Goal: Task Accomplishment & Management: Use online tool/utility

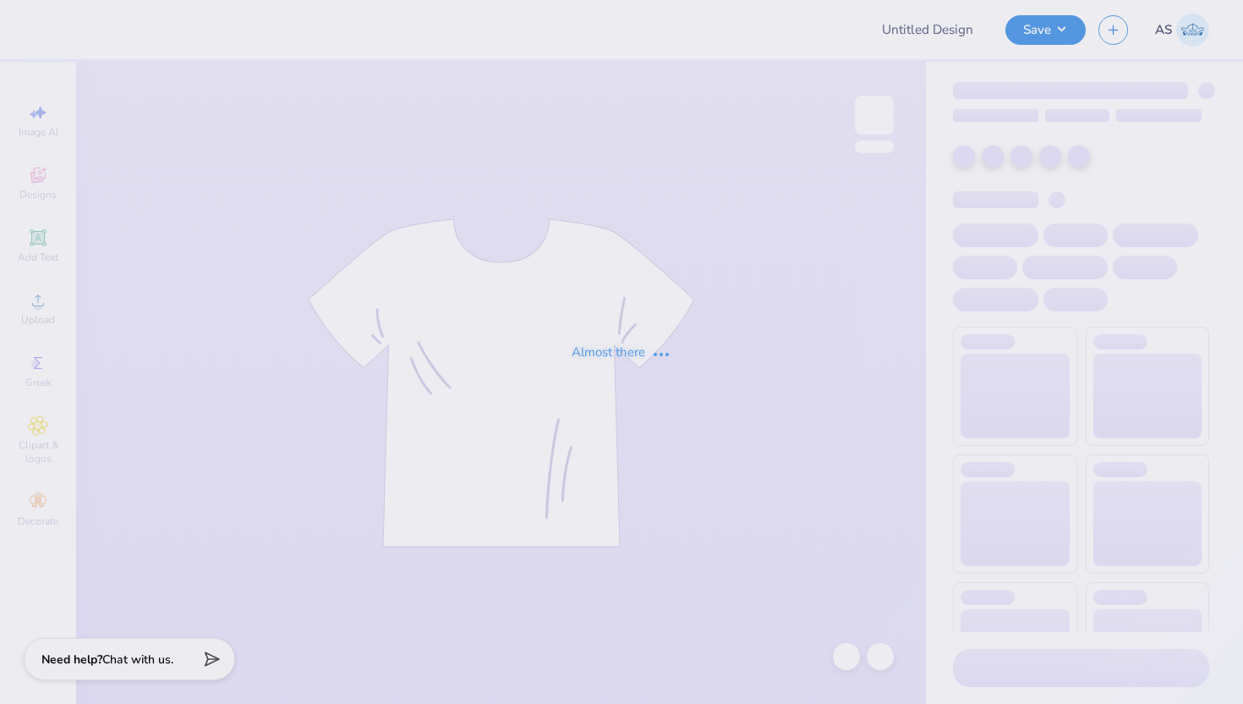
type input "Shirt"
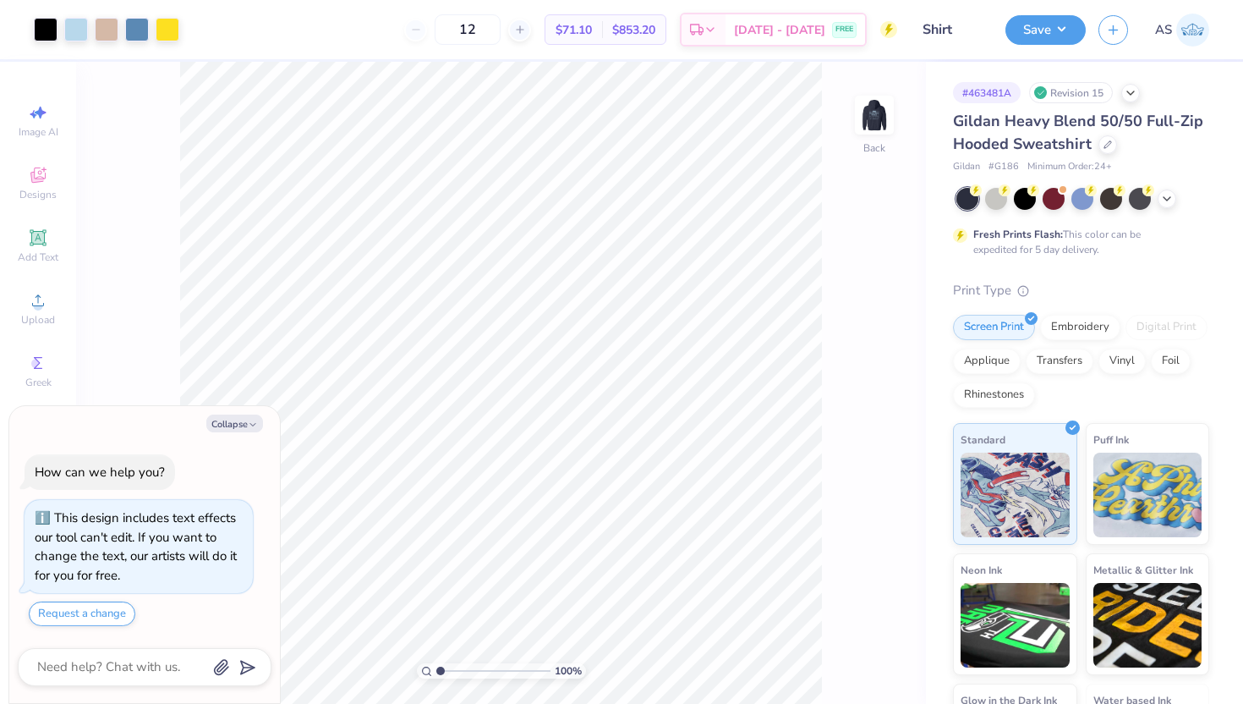
type textarea "x"
click at [847, 322] on input "4.30" at bounding box center [863, 318] width 61 height 24
type input "3.9"
type textarea "x"
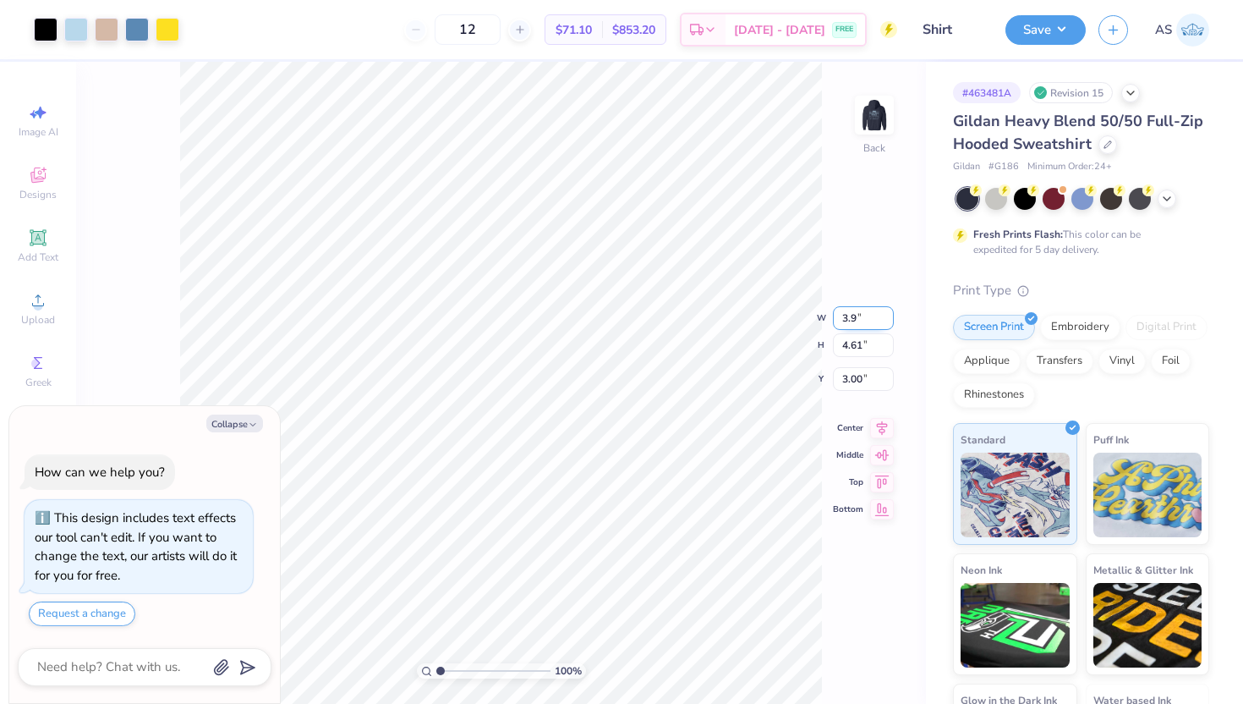
type input "3.90"
type input "4.18"
type input "3.21"
click at [847, 331] on input "4.18" at bounding box center [863, 332] width 61 height 24
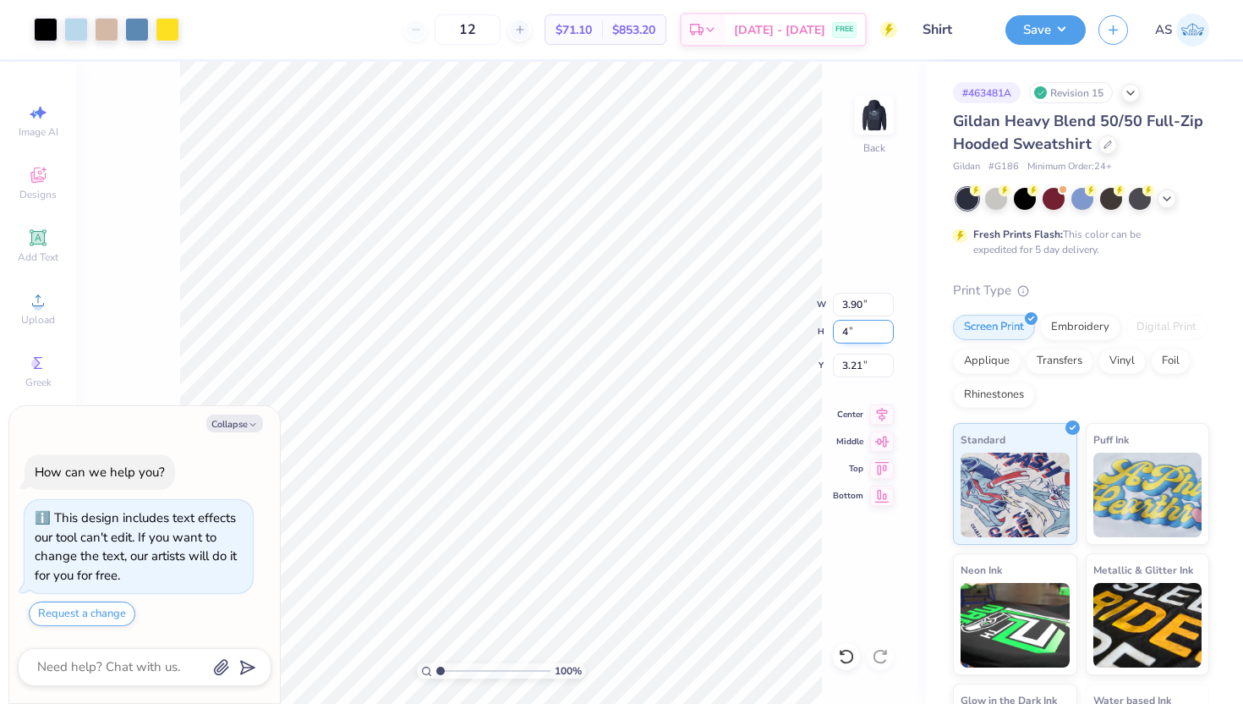
type input "4"
type textarea "x"
type input "3.73"
type input "4.00"
type input "3.30"
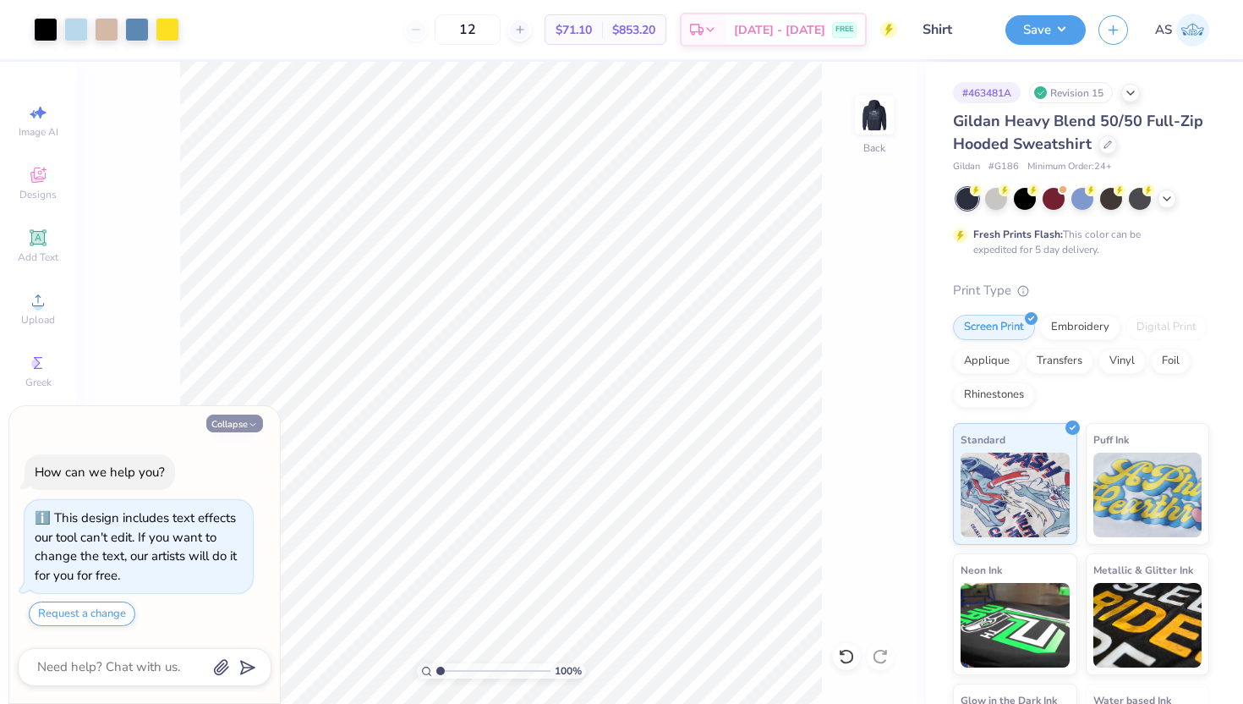
click at [236, 415] on button "Collapse" at bounding box center [234, 423] width 57 height 18
type textarea "x"
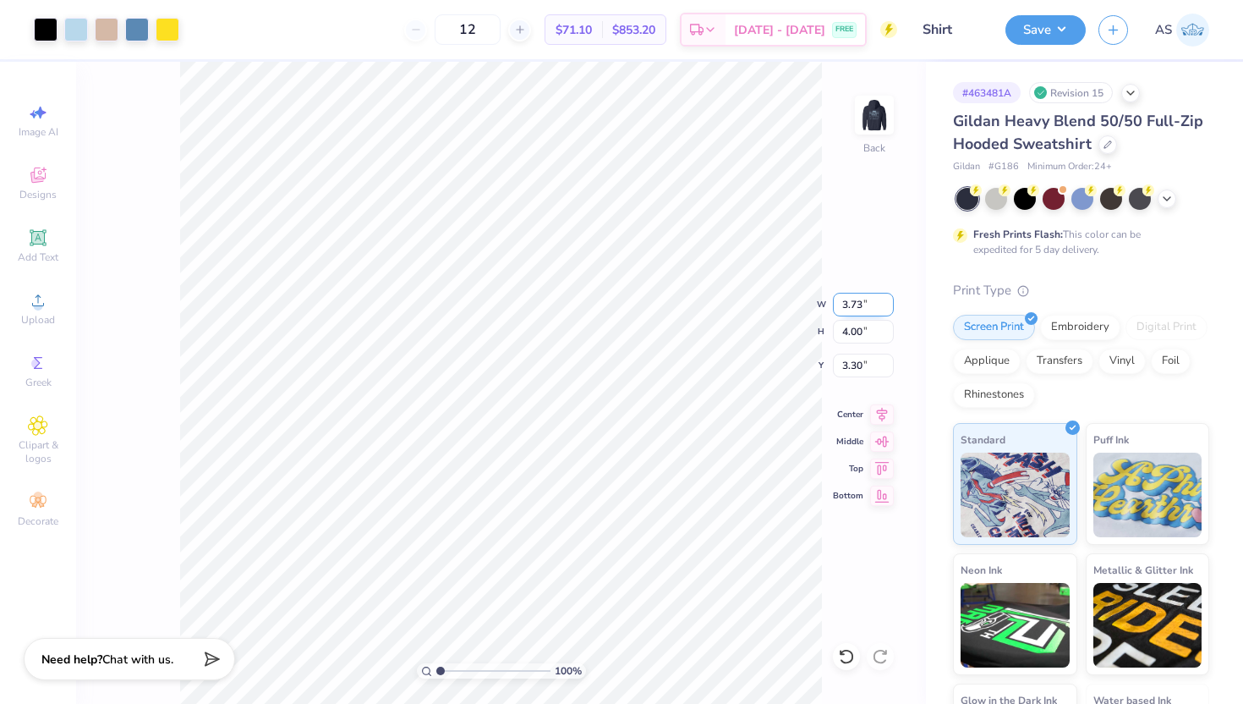
click at [845, 304] on input "3.73" at bounding box center [863, 305] width 61 height 24
type input "3.90"
type input "4.18"
click at [847, 370] on input "3.21" at bounding box center [863, 366] width 61 height 24
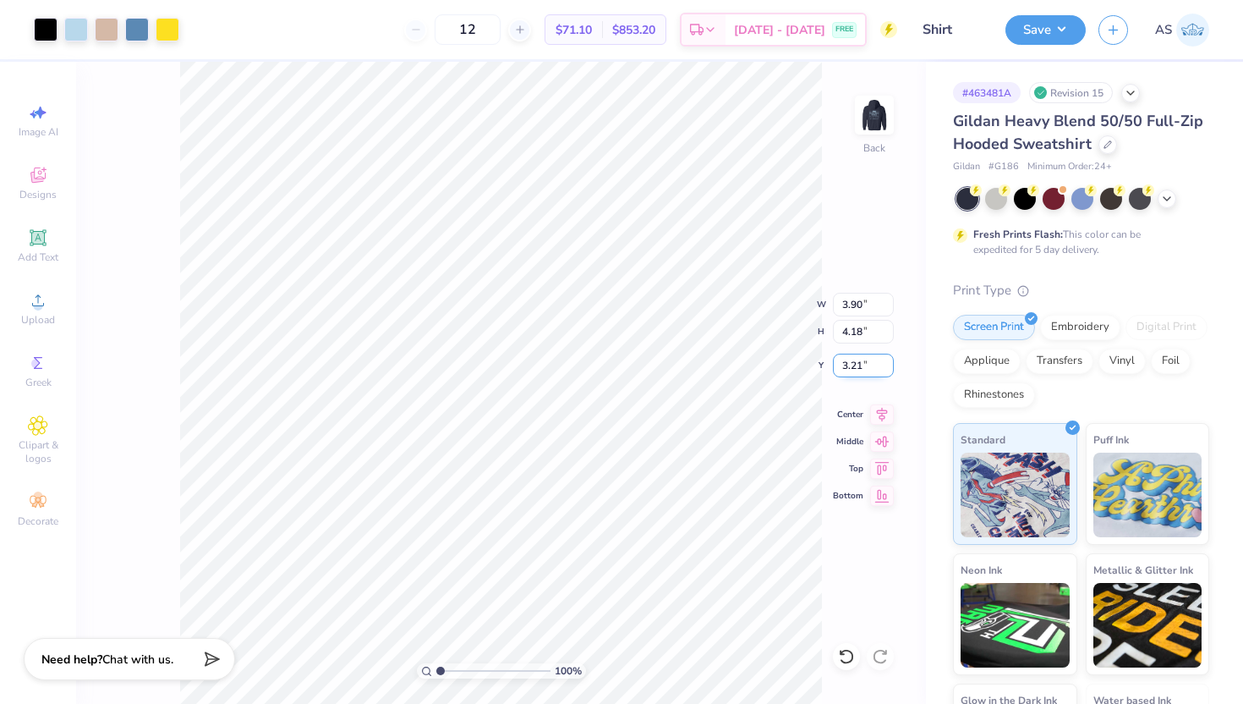
click at [847, 370] on input "3.21" at bounding box center [863, 366] width 61 height 24
type input "3.00"
click at [843, 330] on input "4.18" at bounding box center [863, 332] width 61 height 24
type input "4"
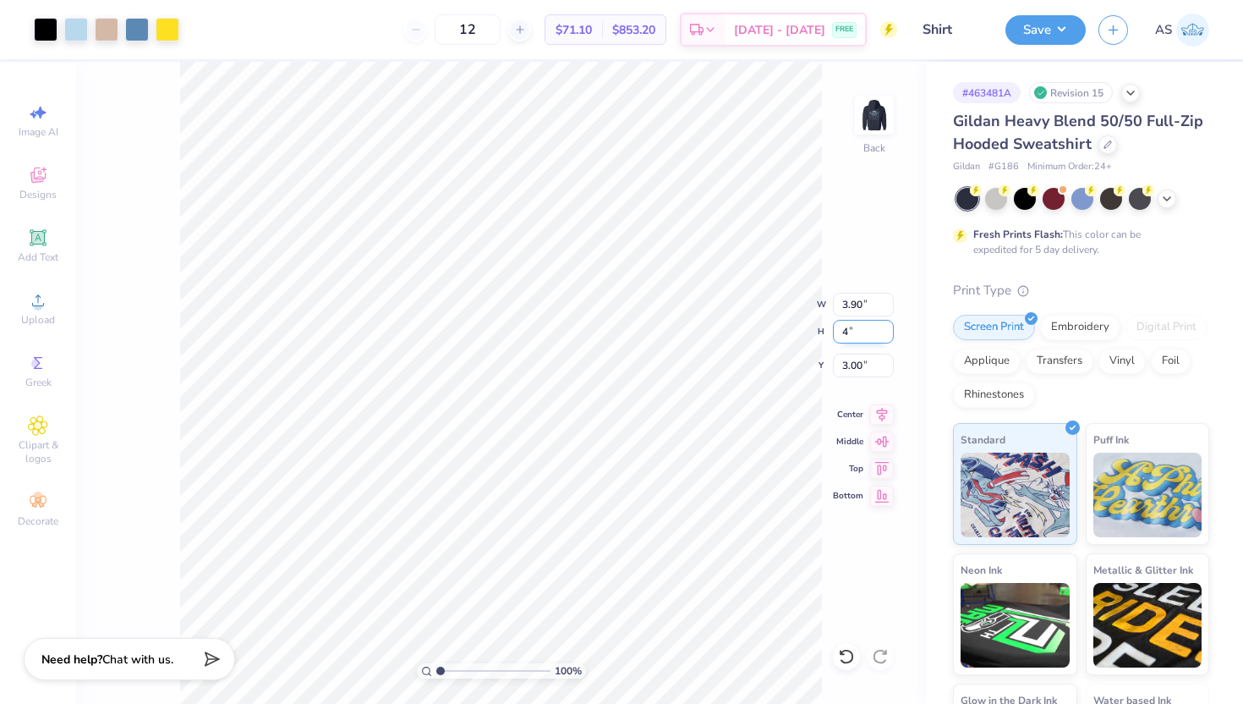
type input "3.73"
type input "4.00"
type input "3.09"
click at [863, 304] on input "3.73" at bounding box center [863, 305] width 61 height 24
type input "3.90"
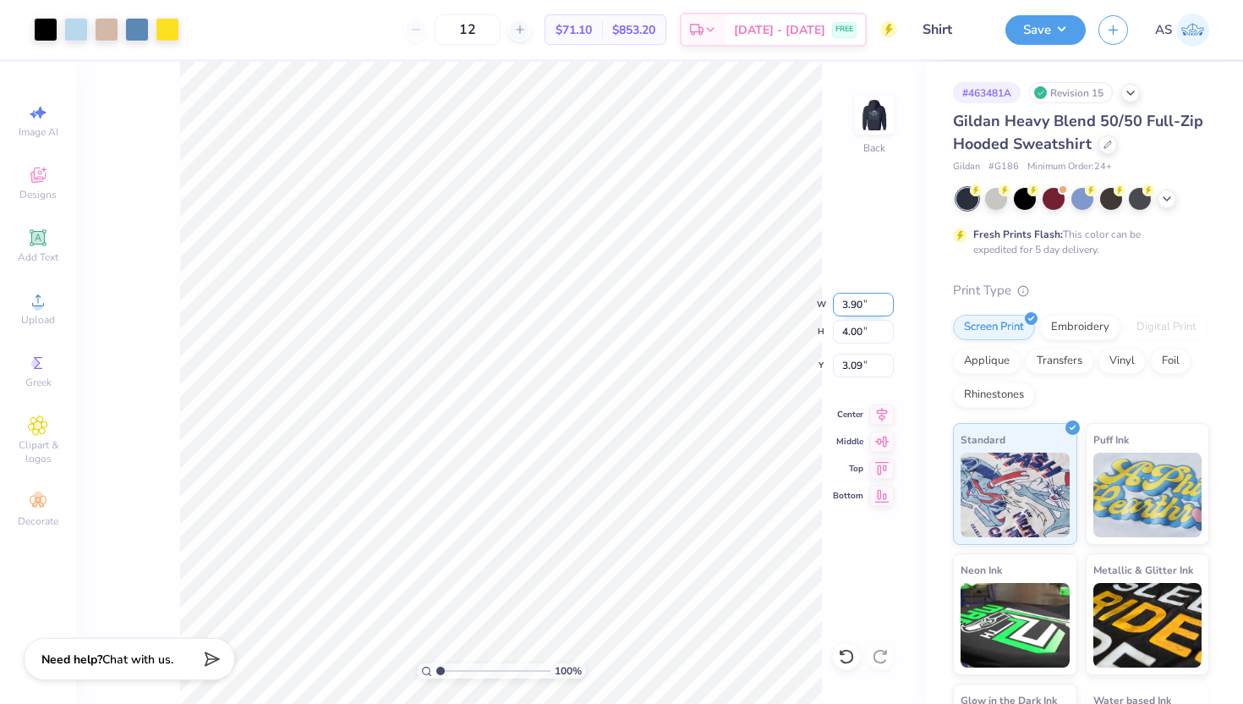
type input "4.18"
type input "3.00"
click at [864, 332] on input "4.18" at bounding box center [863, 332] width 61 height 24
type input "4.00"
type input "3.73"
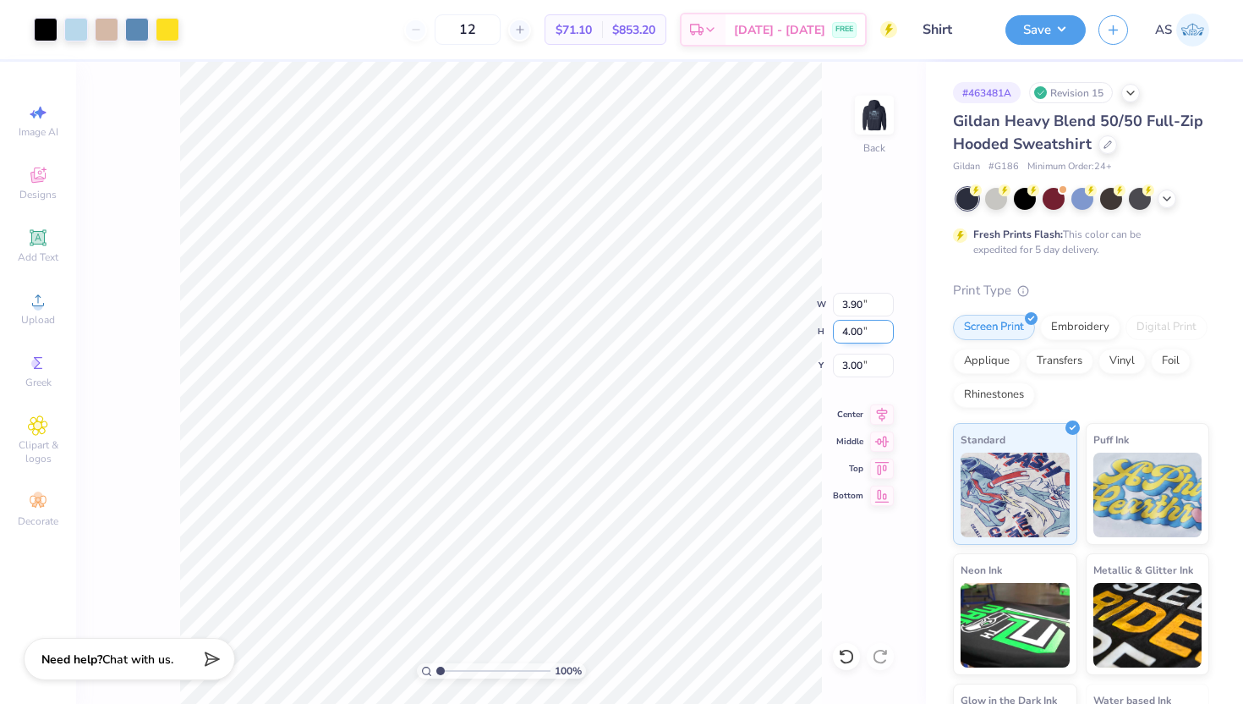
type input "3.09"
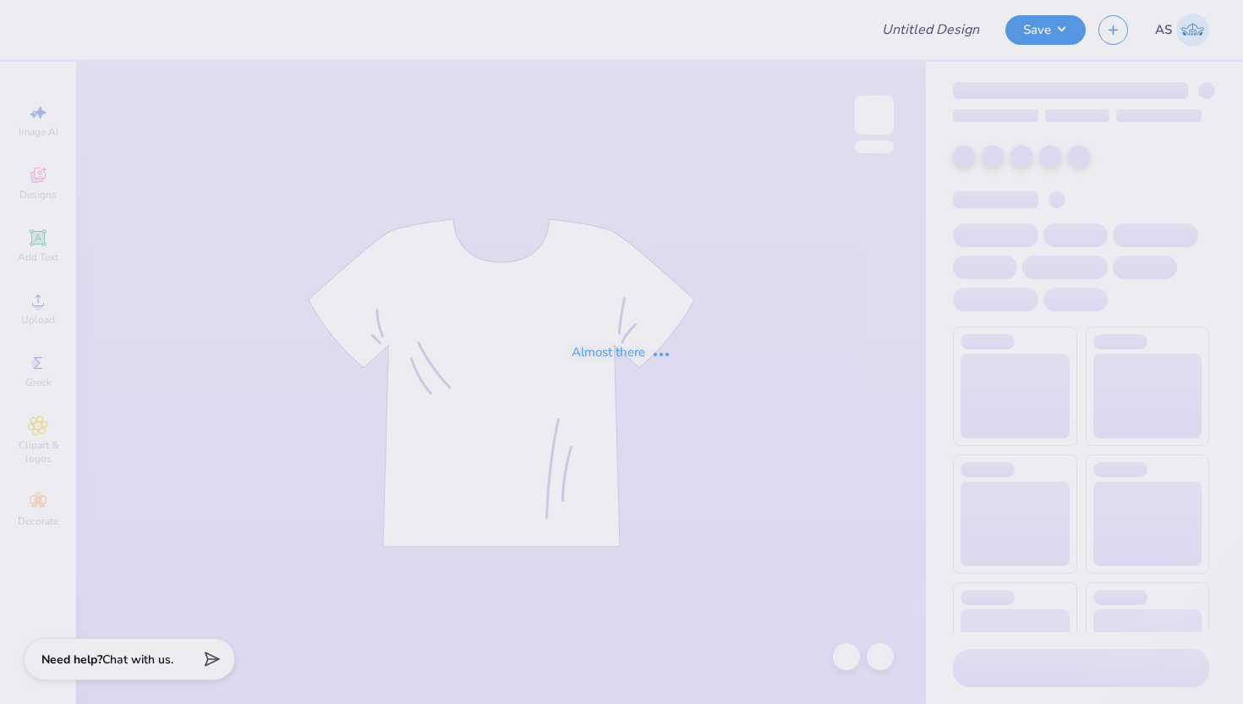
type input "Shirt"
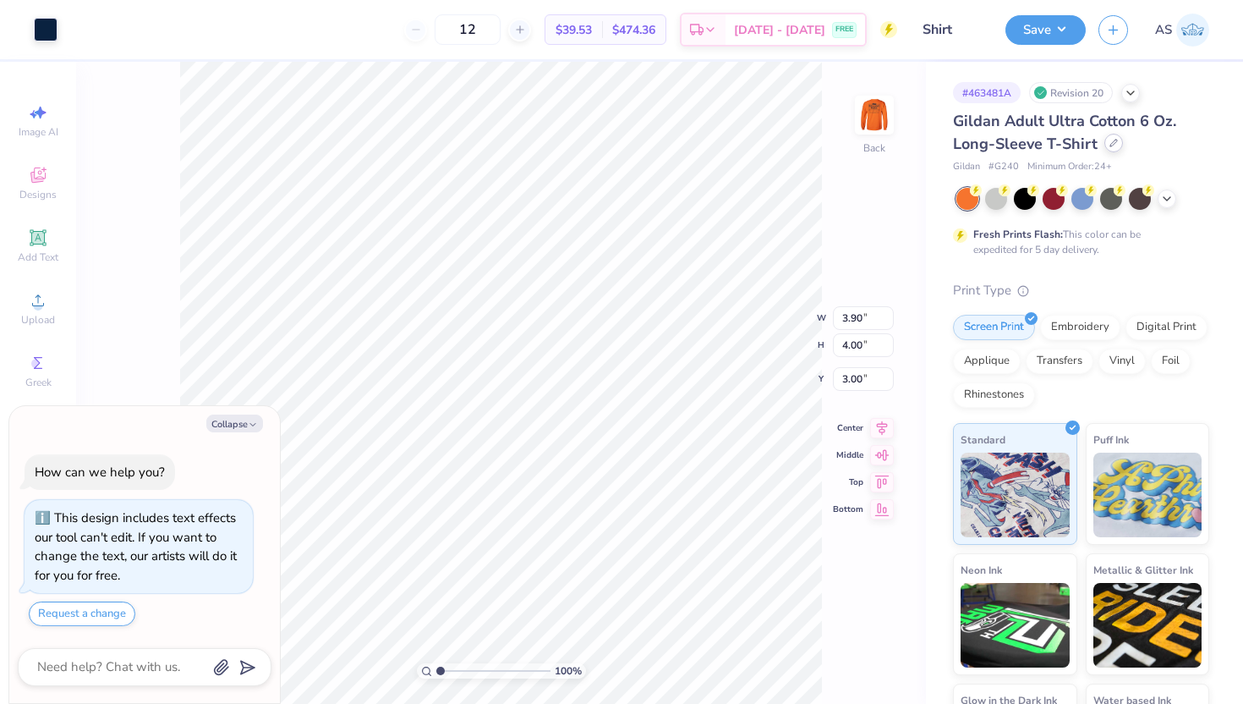
click at [1110, 144] on icon at bounding box center [1114, 143] width 8 height 8
type textarea "x"
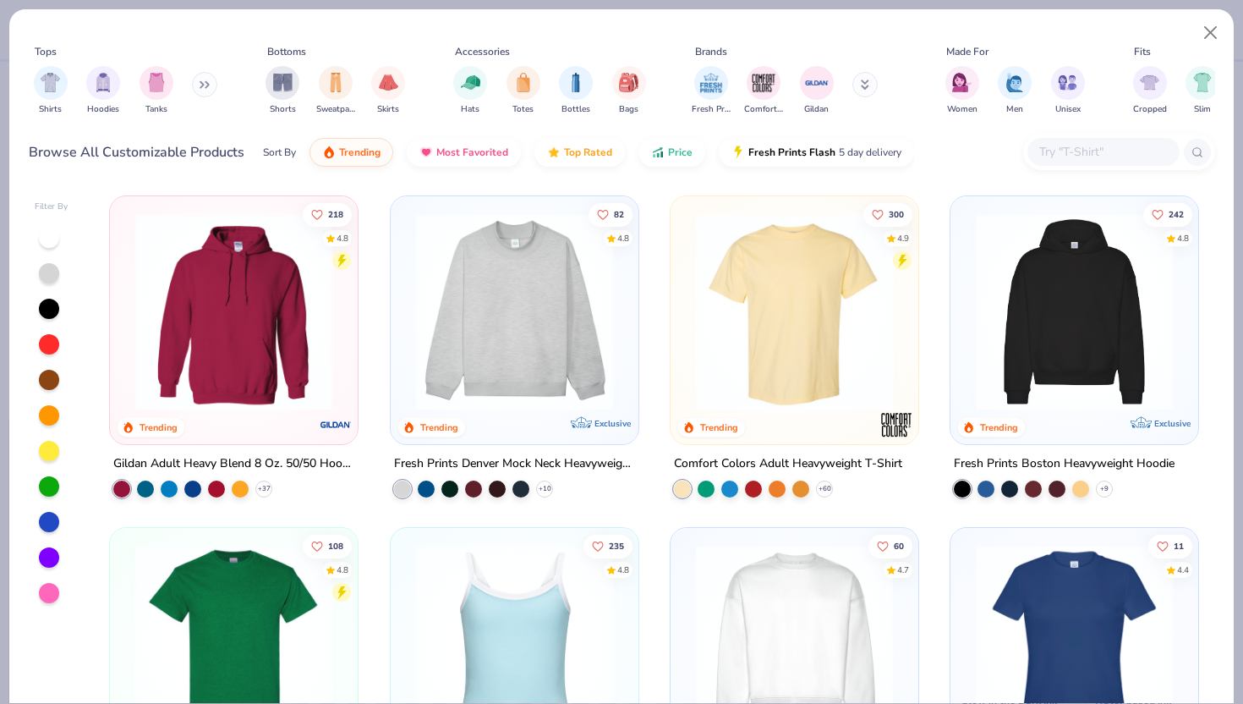
click at [1091, 149] on input "text" at bounding box center [1103, 151] width 130 height 19
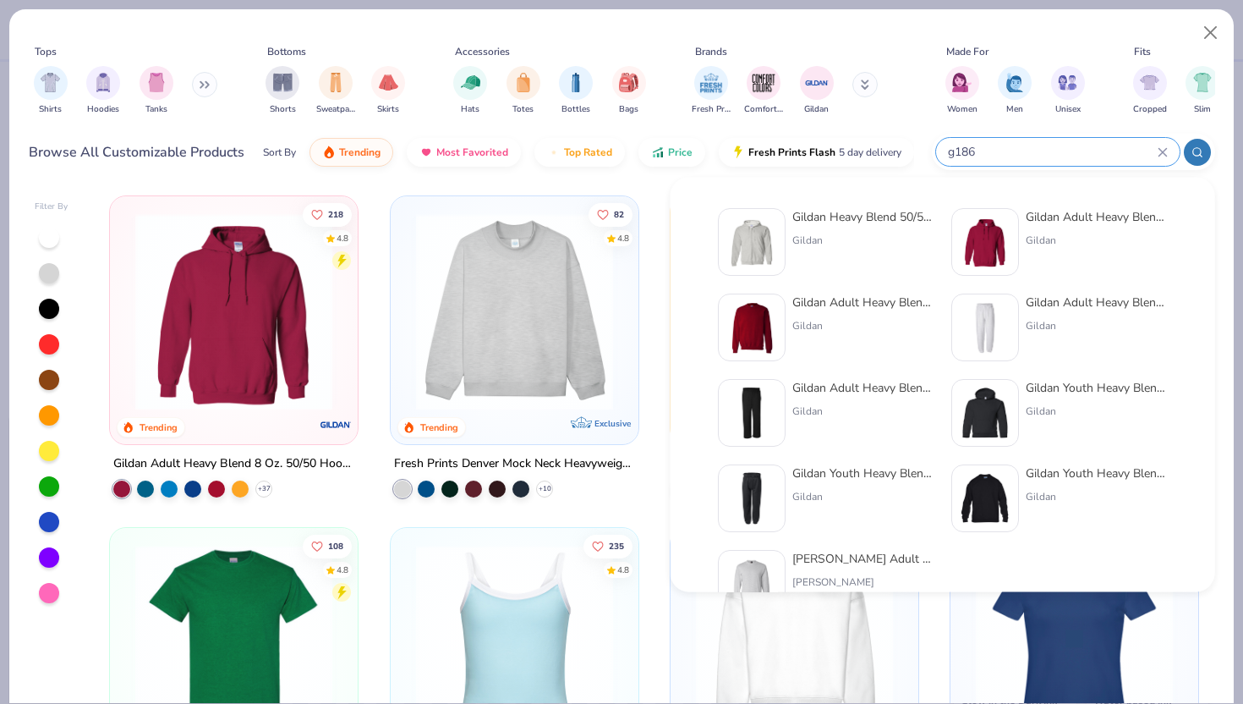
type input "g186"
click at [761, 233] on img at bounding box center [752, 242] width 52 height 52
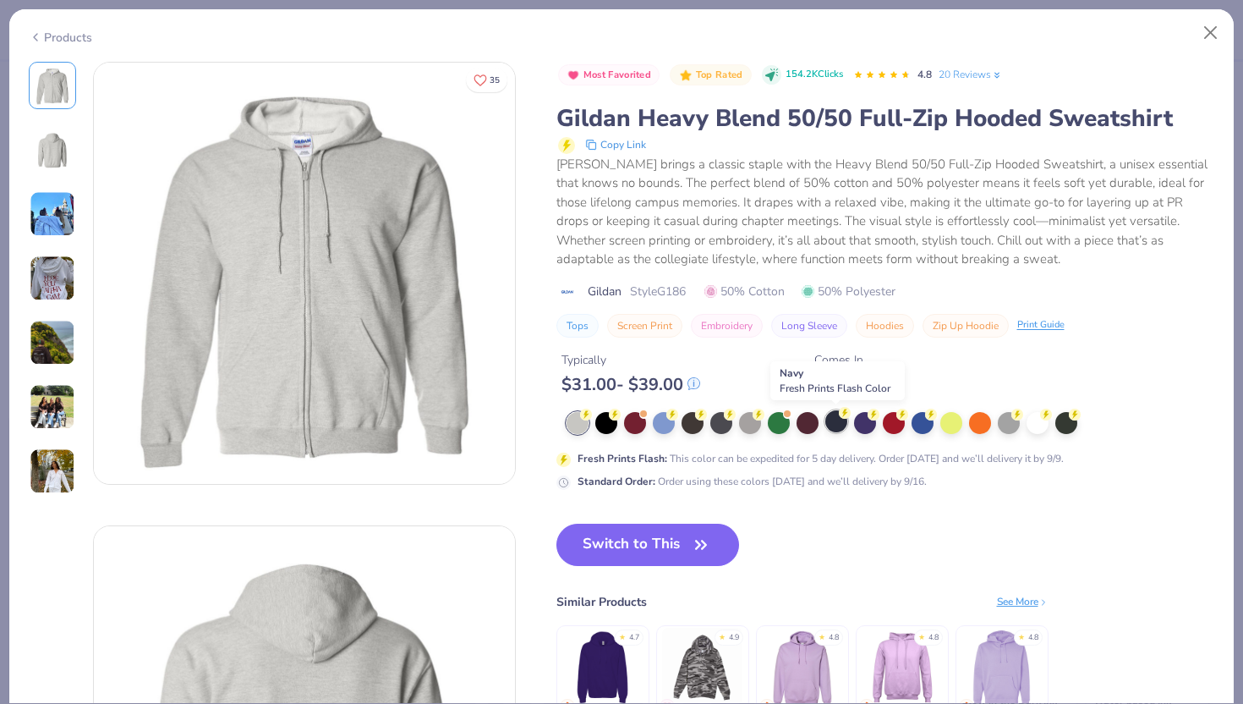
click at [838, 425] on div at bounding box center [836, 421] width 22 height 22
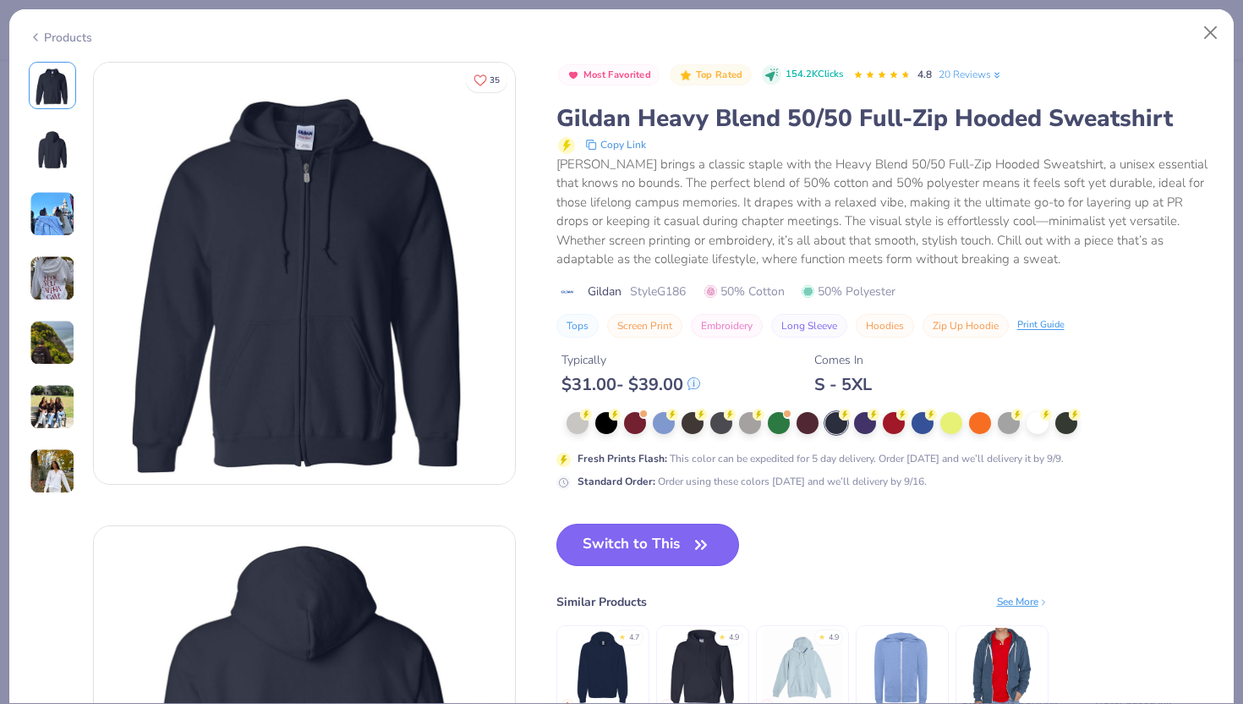
click at [692, 532] on button "Switch to This" at bounding box center [649, 545] width 184 height 42
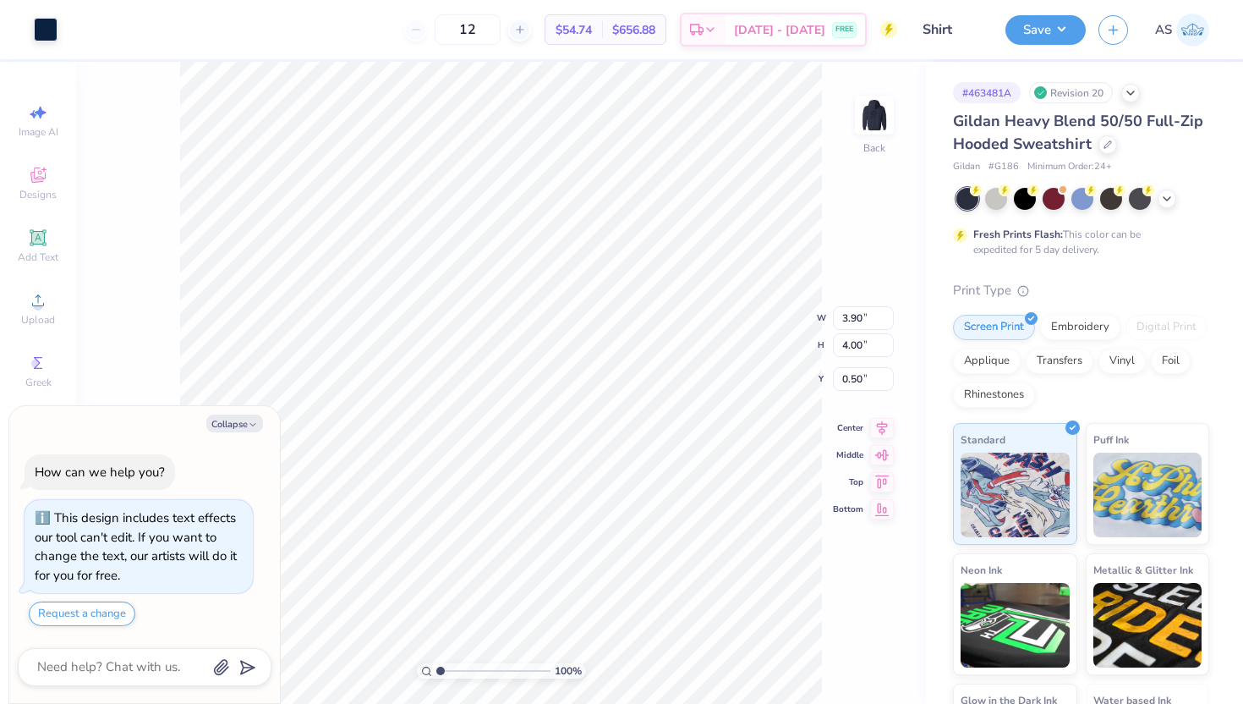
type textarea "x"
type input "3.00"
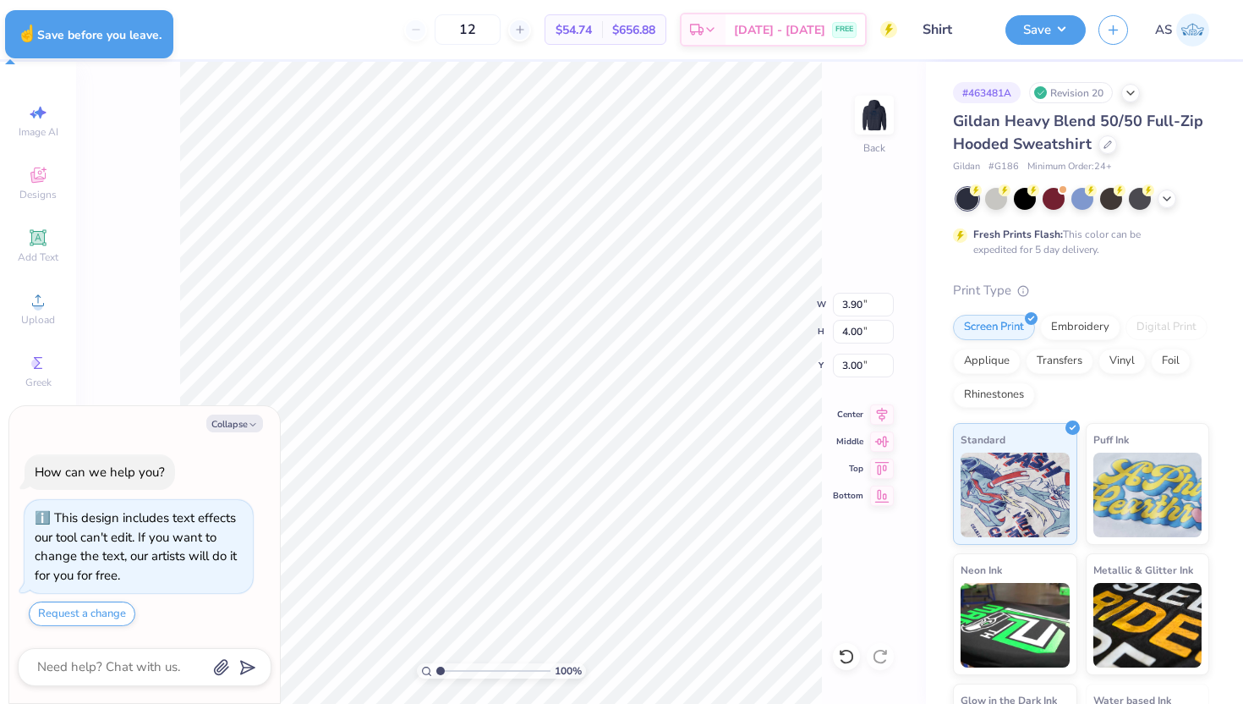
type textarea "x"
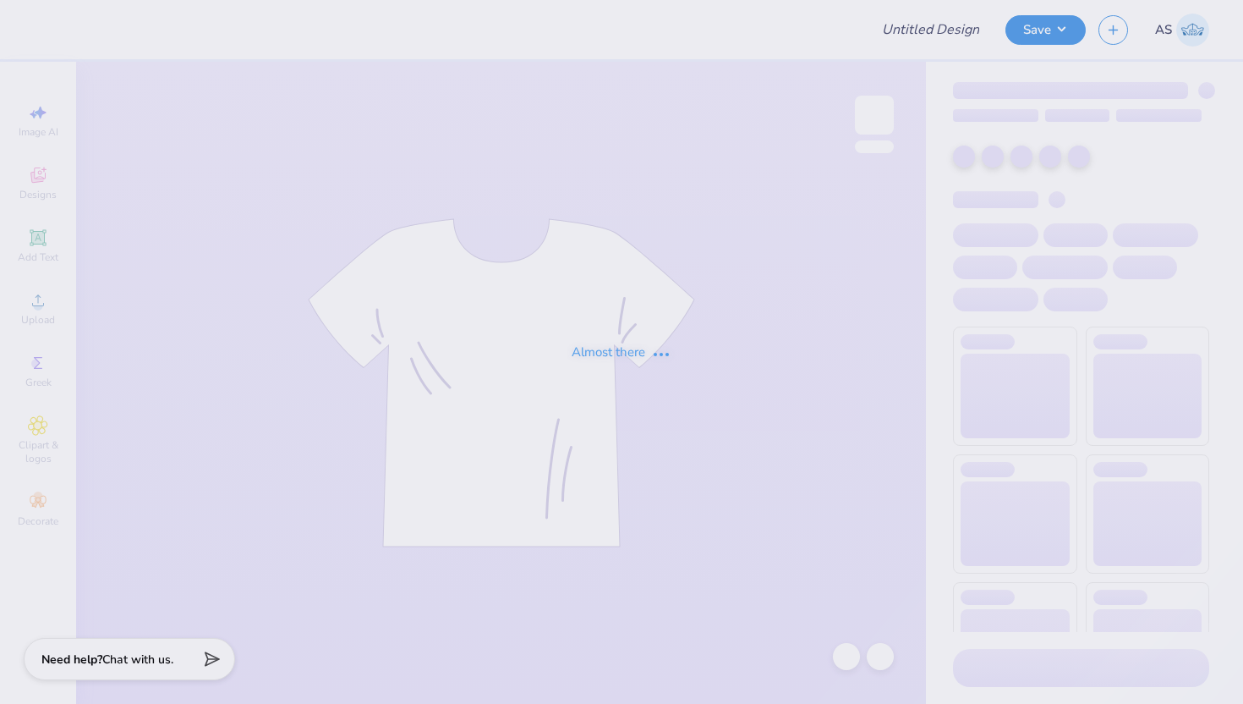
type input "LASBC Annual Shirts"
type input "24"
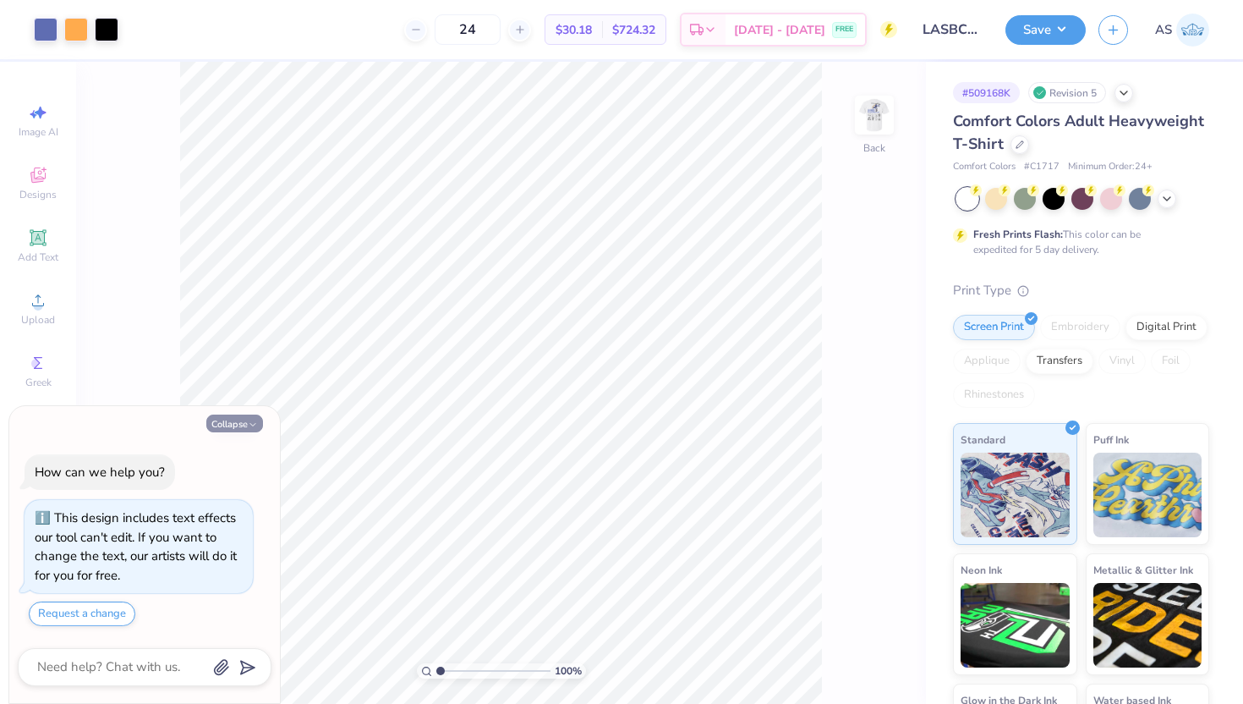
click at [233, 419] on button "Collapse" at bounding box center [234, 423] width 57 height 18
type textarea "x"
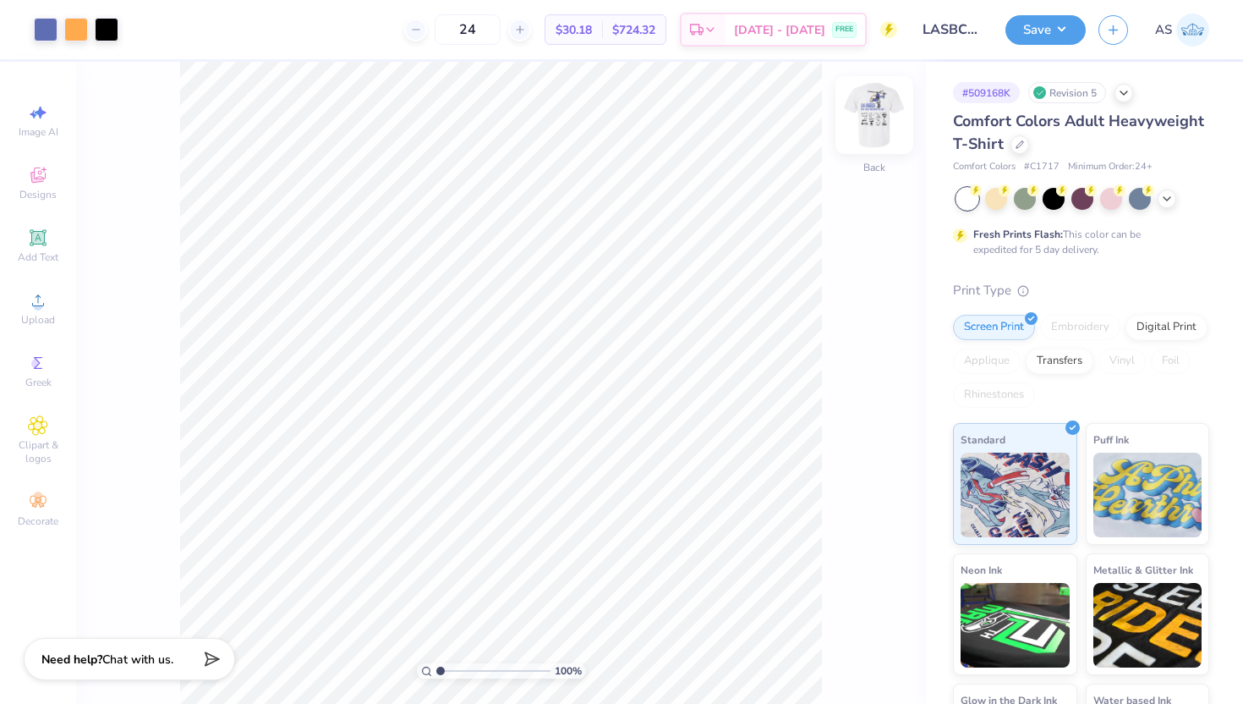
click at [862, 118] on img at bounding box center [875, 115] width 68 height 68
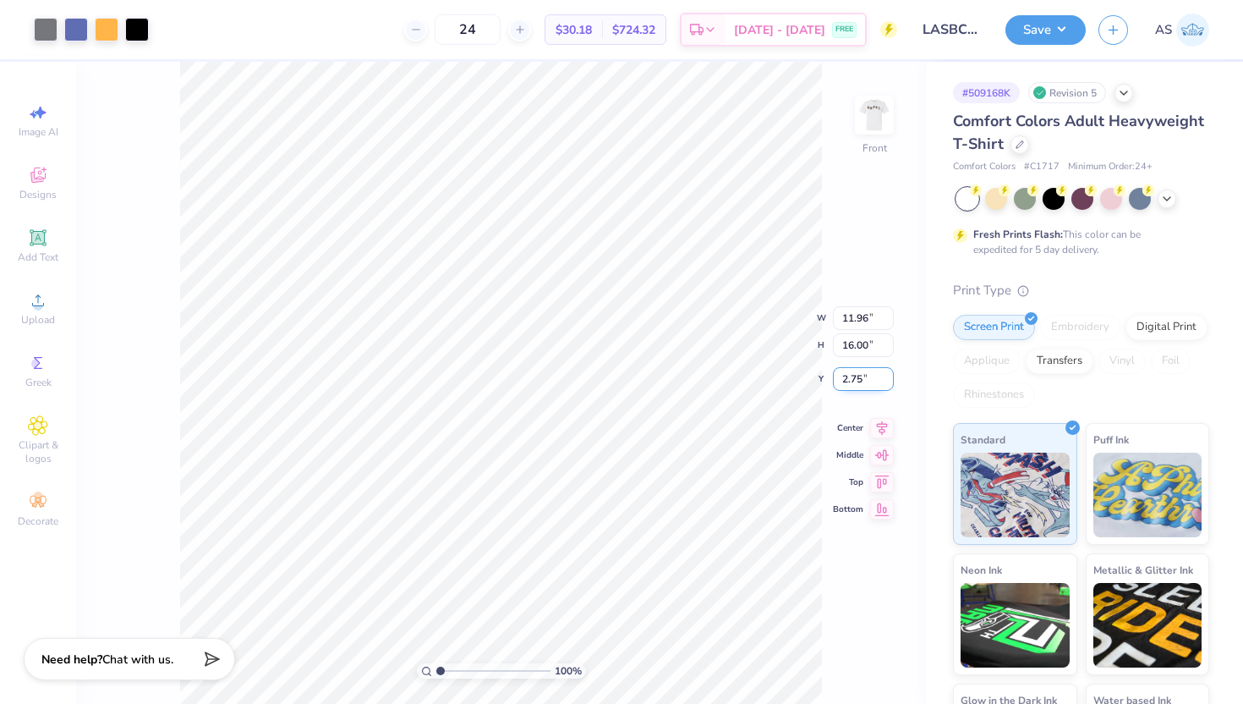
click at [847, 379] on input "2.75" at bounding box center [863, 379] width 61 height 24
click at [846, 343] on input "16.00" at bounding box center [863, 345] width 61 height 24
type input "18"
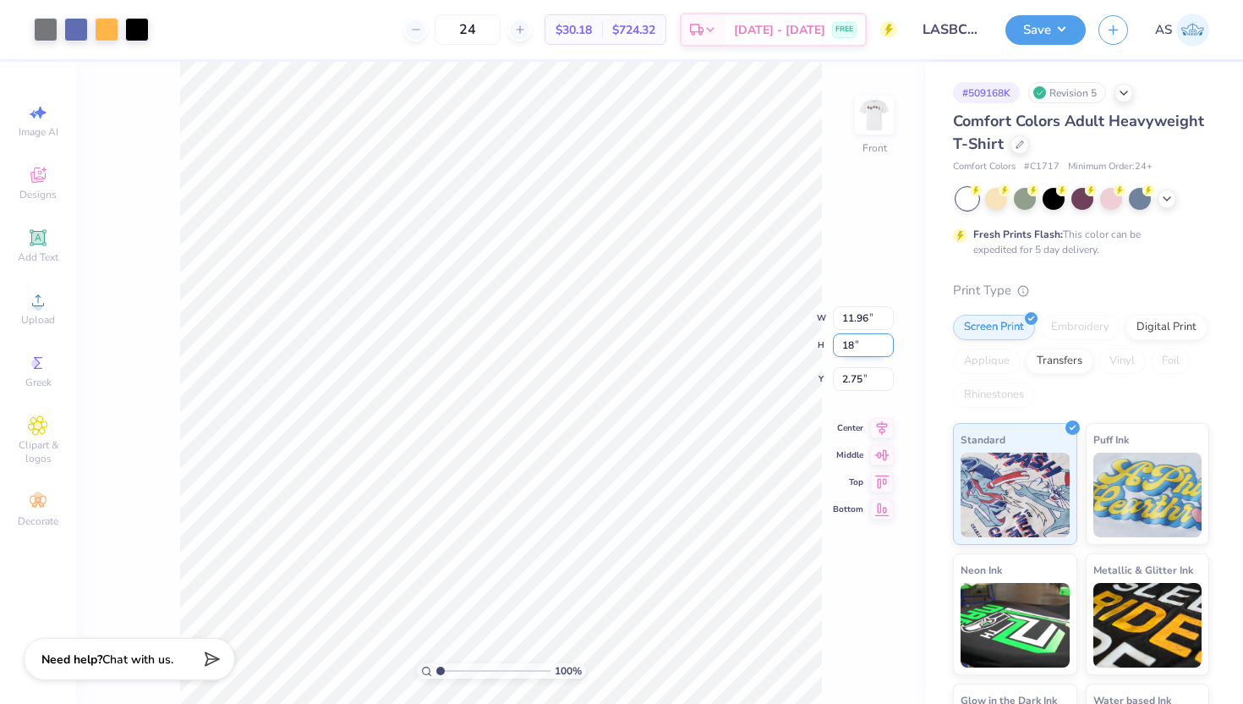
type input "13.45"
type input "18.00"
type input "1.75"
click at [854, 336] on input "18.00" at bounding box center [863, 332] width 61 height 24
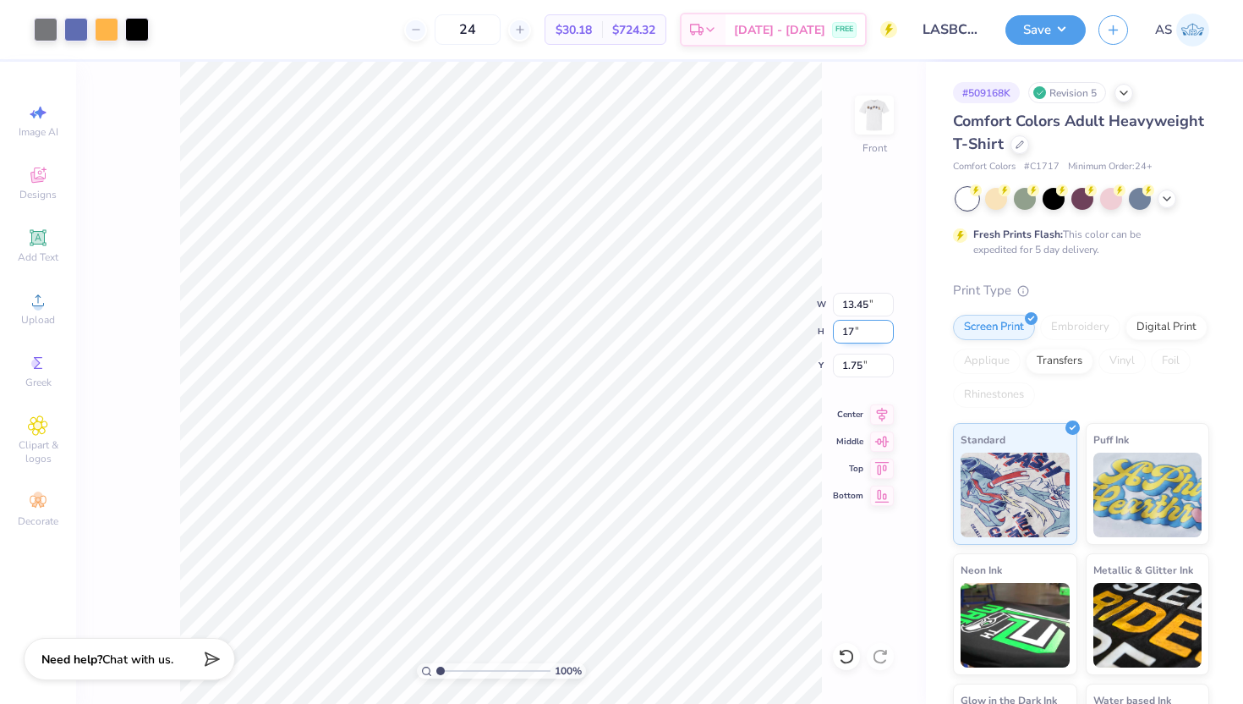
type input "17"
type input "12.71"
type input "17.00"
type input "2.25"
click at [842, 359] on input "2.25" at bounding box center [863, 366] width 61 height 24
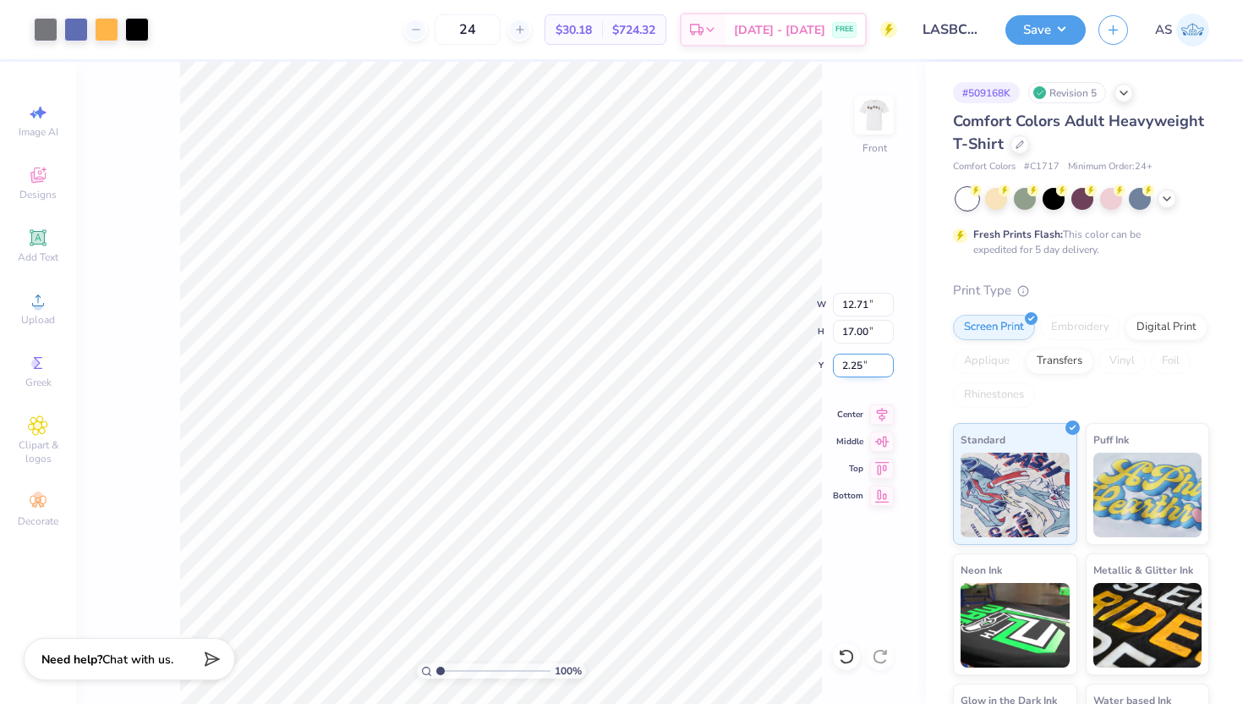
click at [842, 359] on input "2.25" at bounding box center [863, 366] width 61 height 24
type input "3.00"
click at [1022, 42] on div "Save" at bounding box center [1046, 30] width 80 height 30
click at [1036, 25] on button "Save" at bounding box center [1046, 28] width 80 height 30
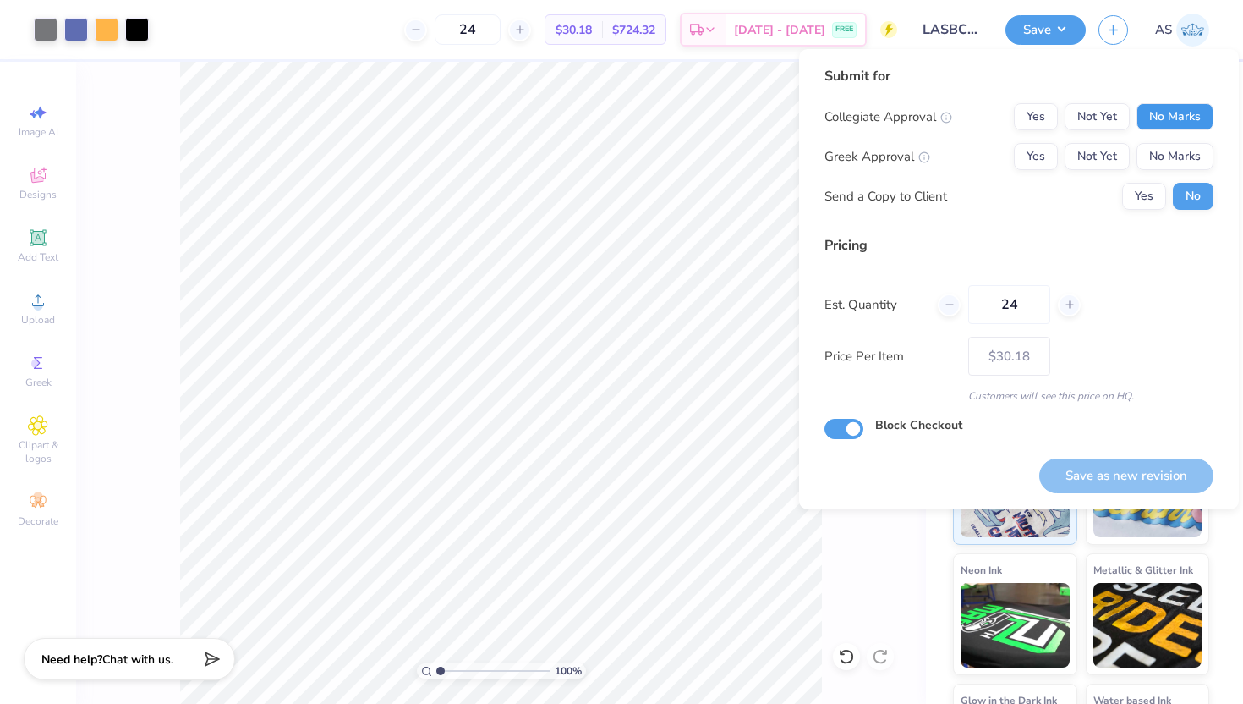
click at [1191, 115] on button "No Marks" at bounding box center [1175, 116] width 77 height 27
click at [1182, 148] on button "No Marks" at bounding box center [1175, 156] width 77 height 27
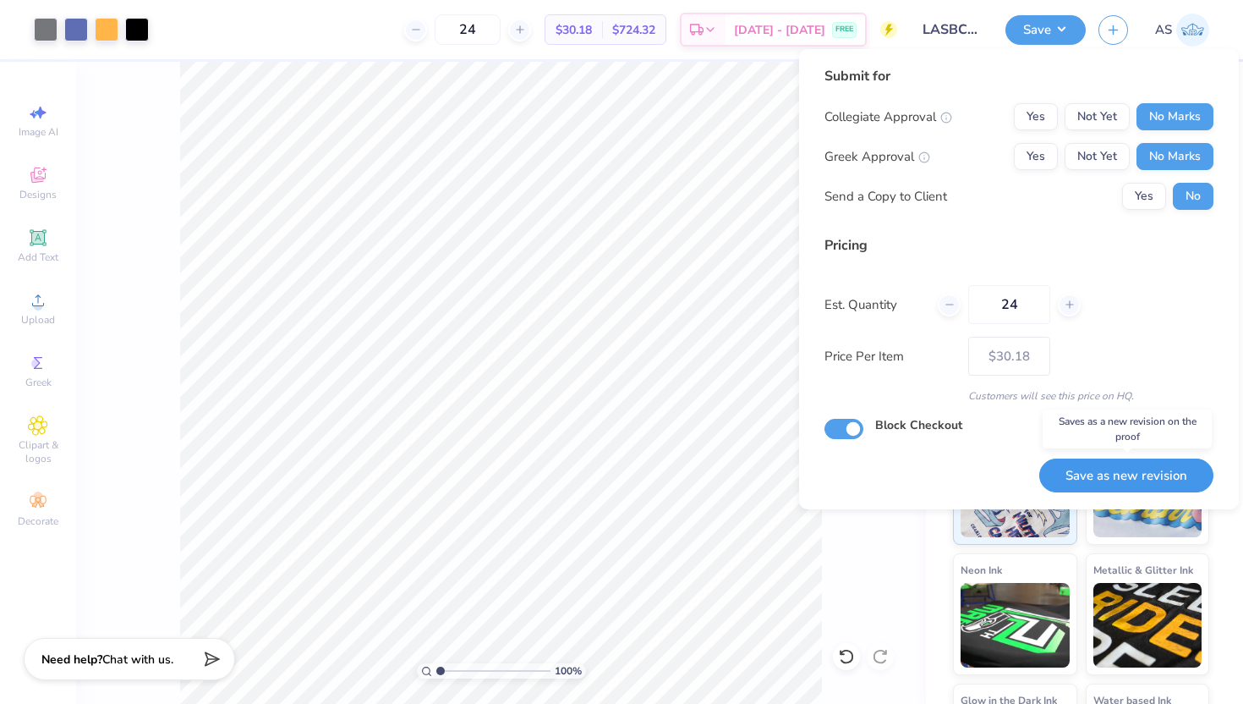
click at [1097, 483] on button "Save as new revision" at bounding box center [1126, 475] width 174 height 35
type input "$30.18"
